Goal: Transaction & Acquisition: Purchase product/service

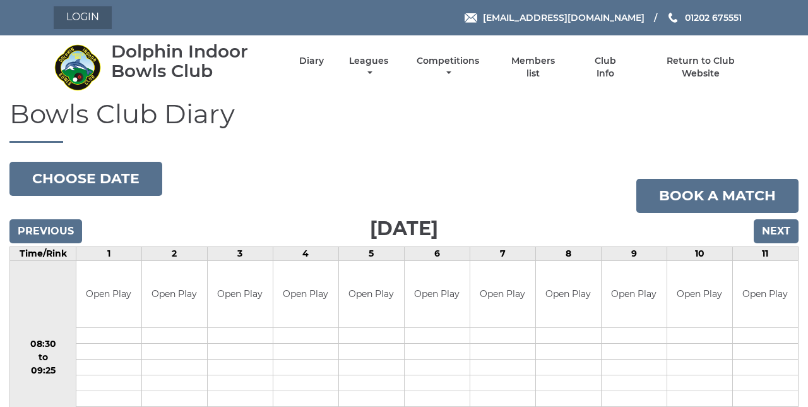
click at [88, 22] on link "Login" at bounding box center [83, 17] width 58 height 23
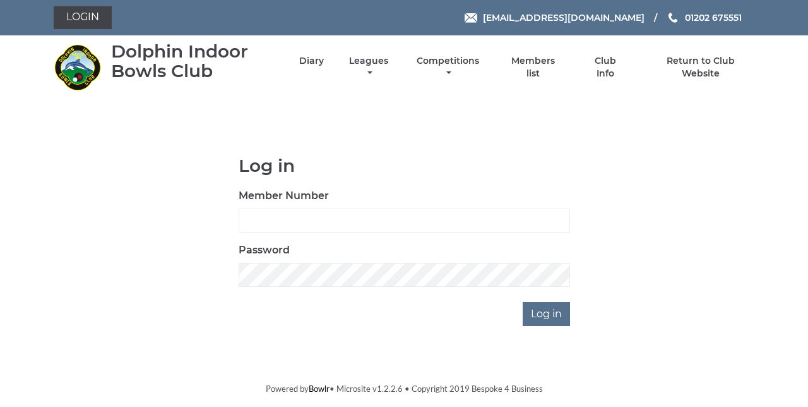
click at [366, 198] on div "Member Number" at bounding box center [404, 210] width 331 height 44
click at [374, 217] on input "Member Number" at bounding box center [404, 220] width 331 height 24
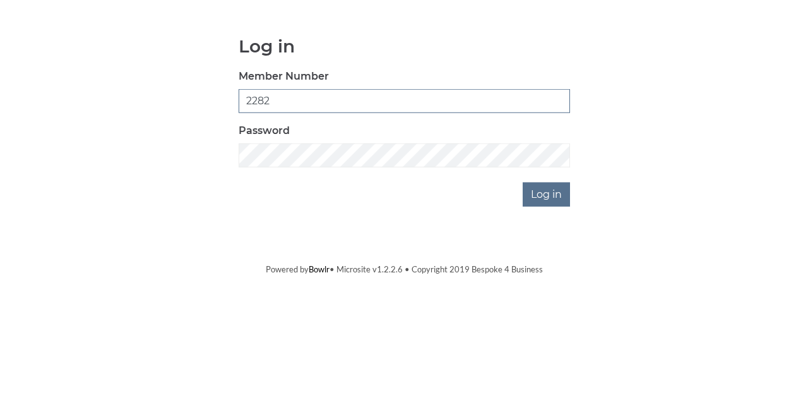
type input "2282"
click at [554, 314] on input "Log in" at bounding box center [546, 314] width 47 height 24
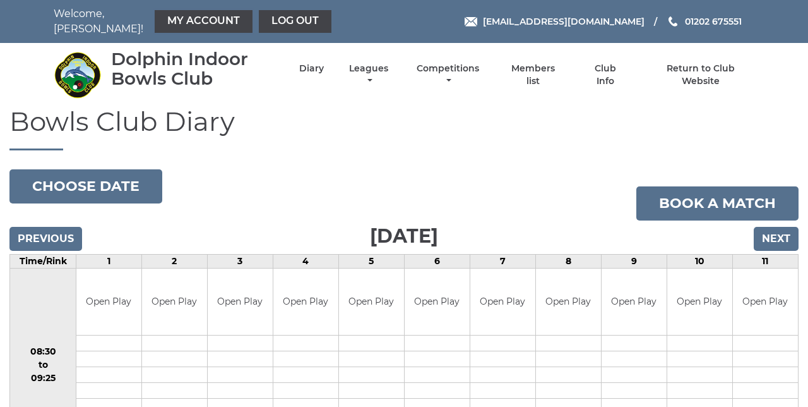
click at [207, 20] on link "My Account" at bounding box center [204, 21] width 98 height 23
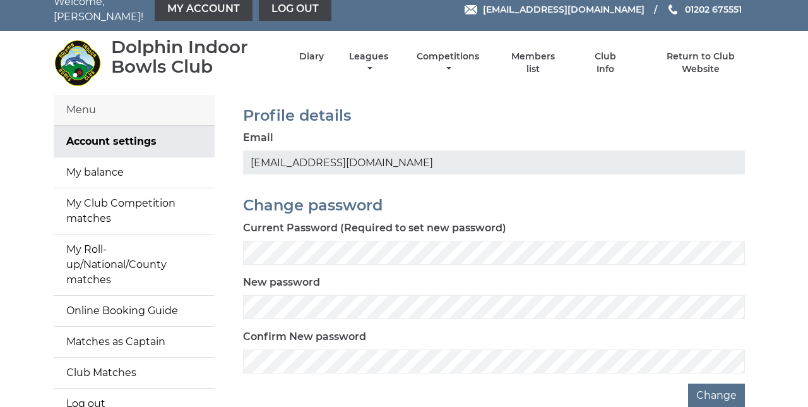
scroll to position [44, 0]
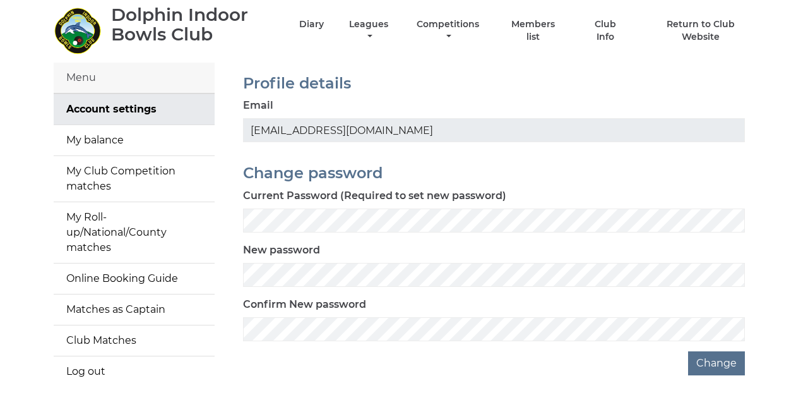
click at [121, 136] on link "My balance" at bounding box center [134, 140] width 161 height 30
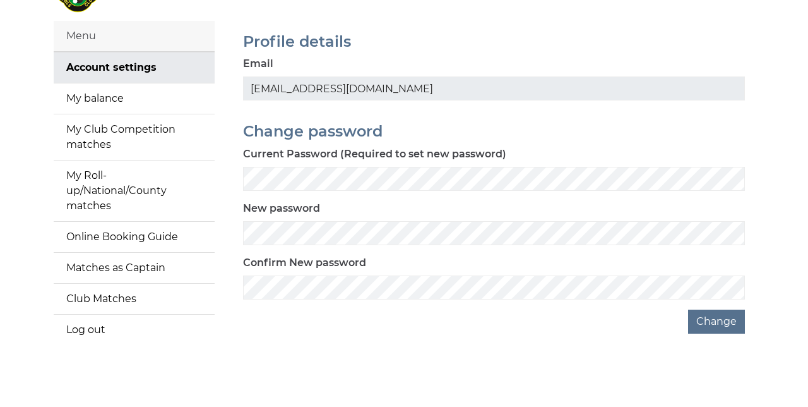
scroll to position [88, 0]
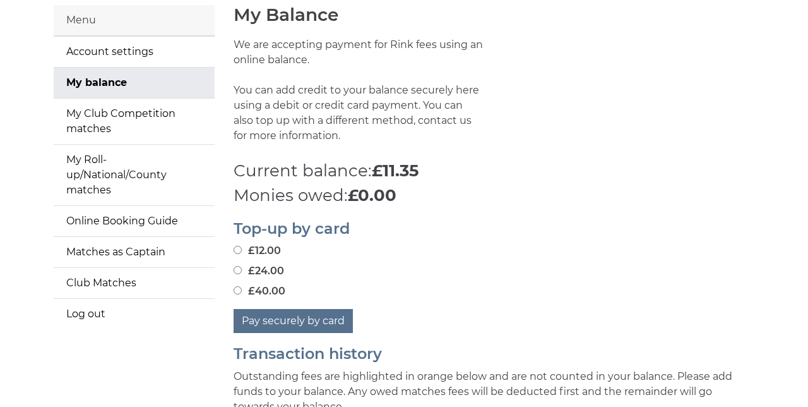
scroll to position [102, 0]
click at [242, 245] on input "£12.00" at bounding box center [238, 249] width 8 height 8
radio input "true"
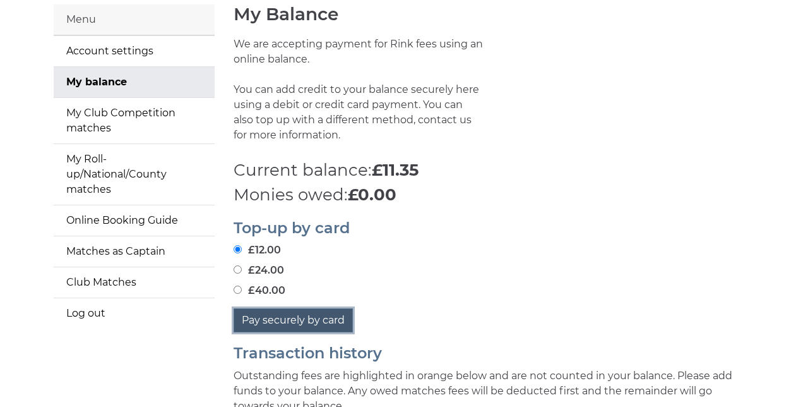
click at [328, 315] on button "Pay securely by card" at bounding box center [293, 320] width 119 height 24
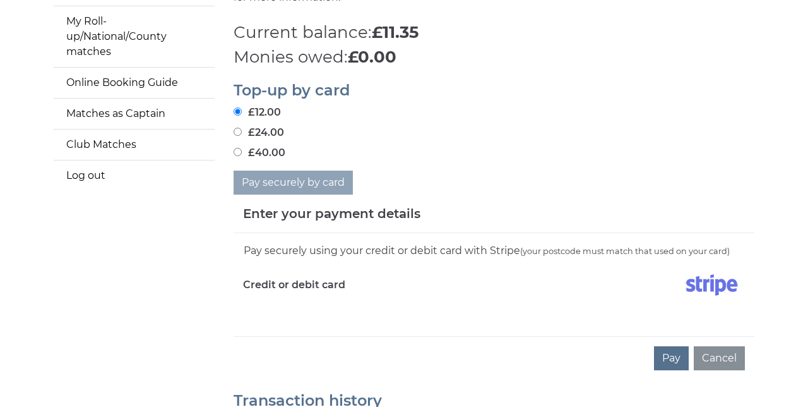
scroll to position [242, 0]
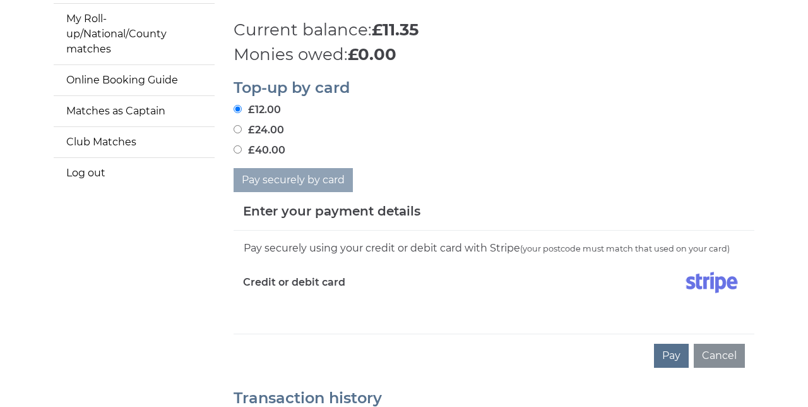
click at [280, 320] on div "Pay securely using your credit or debit card with Stripe (your postcode must ma…" at bounding box center [494, 281] width 521 height 103
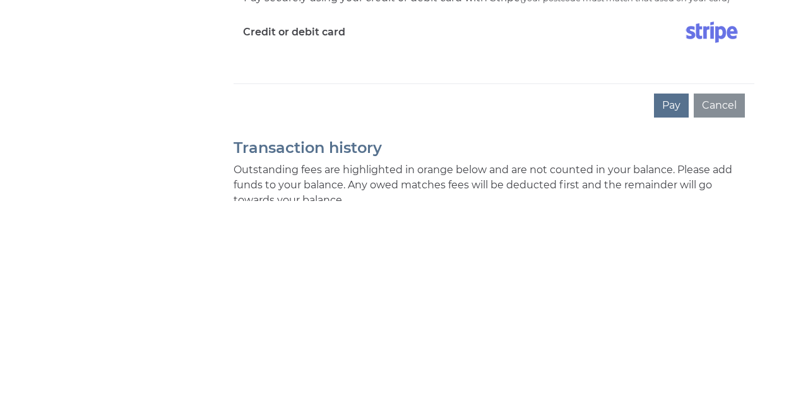
scroll to position [287, 0]
click at [676, 311] on button "Pay" at bounding box center [671, 311] width 35 height 24
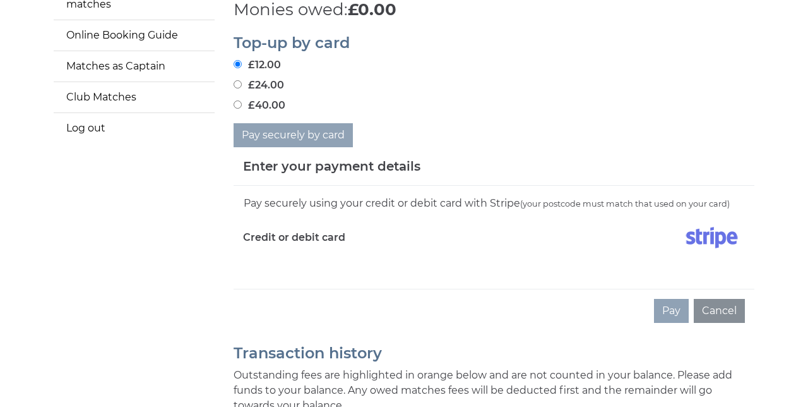
scroll to position [340, 0]
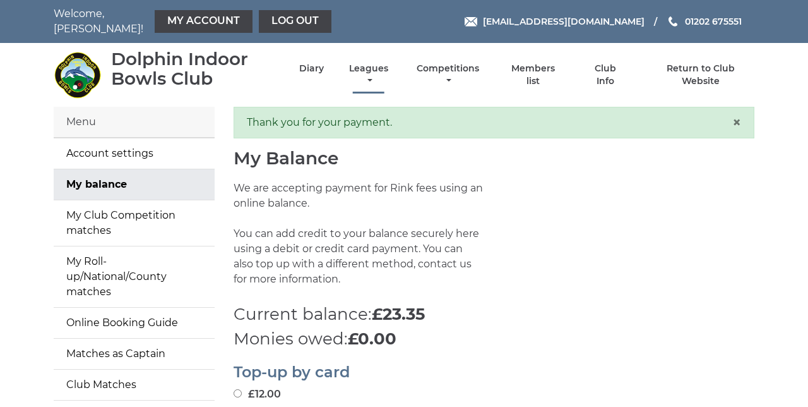
click at [371, 73] on link "Leagues" at bounding box center [368, 75] width 45 height 25
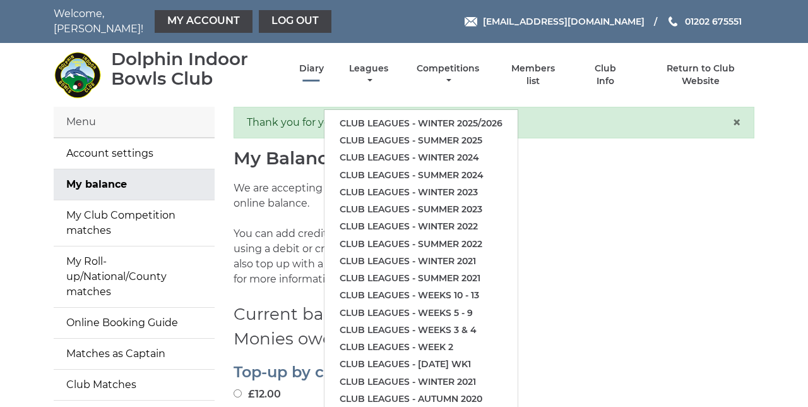
click at [316, 64] on link "Diary" at bounding box center [311, 69] width 25 height 12
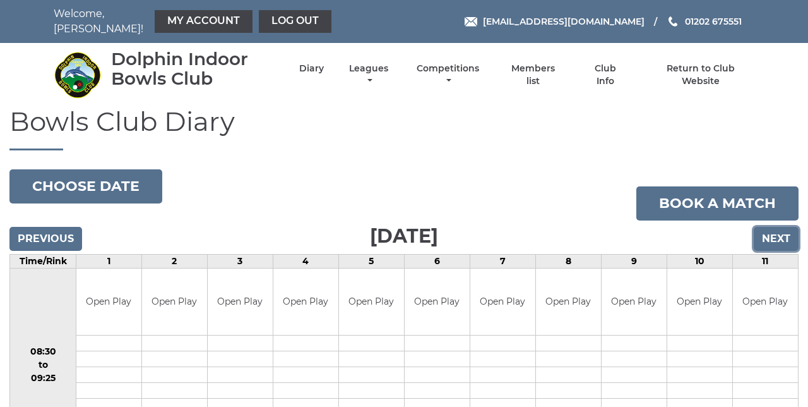
click at [779, 230] on input "Next" at bounding box center [776, 239] width 45 height 24
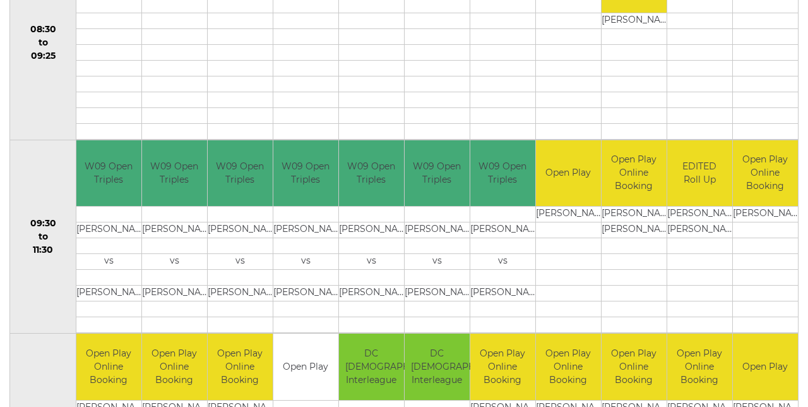
scroll to position [328, 0]
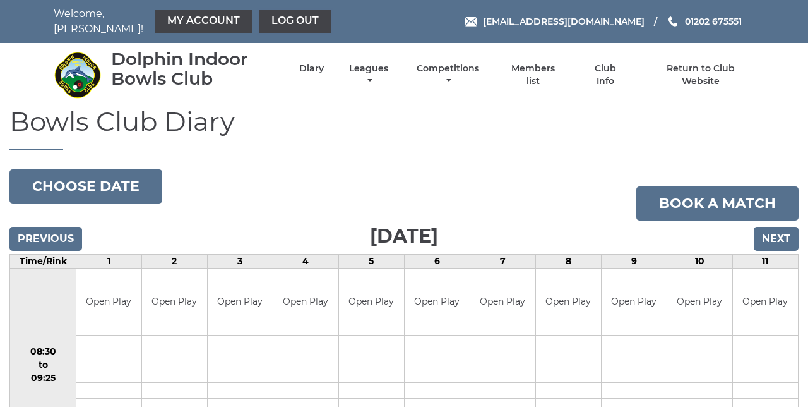
click at [289, 20] on link "Log out" at bounding box center [295, 21] width 73 height 23
